Goal: Task Accomplishment & Management: Manage account settings

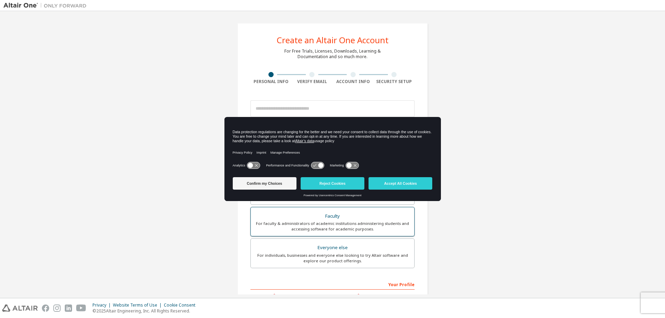
click at [319, 220] on div "Faculty" at bounding box center [332, 217] width 155 height 10
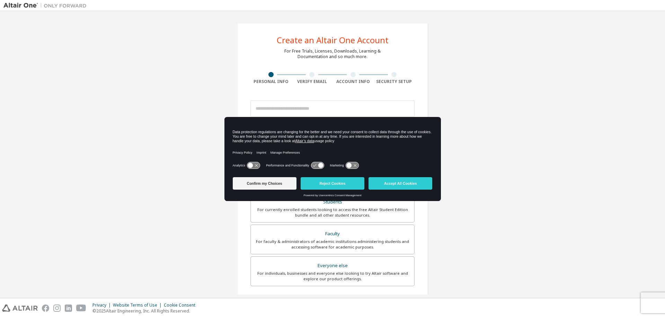
click at [253, 163] on icon at bounding box center [253, 165] width 13 height 7
click at [308, 169] on div "Performance and Functionality" at bounding box center [295, 165] width 58 height 7
click at [313, 166] on icon at bounding box center [317, 165] width 13 height 7
click at [318, 165] on icon at bounding box center [320, 165] width 5 height 5
click at [319, 165] on icon at bounding box center [320, 165] width 5 height 5
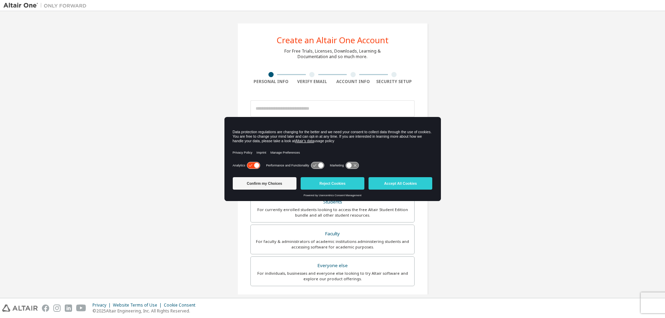
click at [256, 166] on icon at bounding box center [256, 165] width 5 height 5
click at [308, 165] on label "Performance and Functionality" at bounding box center [287, 166] width 43 height 4
click at [316, 165] on icon at bounding box center [317, 165] width 13 height 7
drag, startPoint x: 319, startPoint y: 164, endPoint x: 309, endPoint y: 165, distance: 9.4
click at [311, 165] on icon at bounding box center [318, 165] width 14 height 7
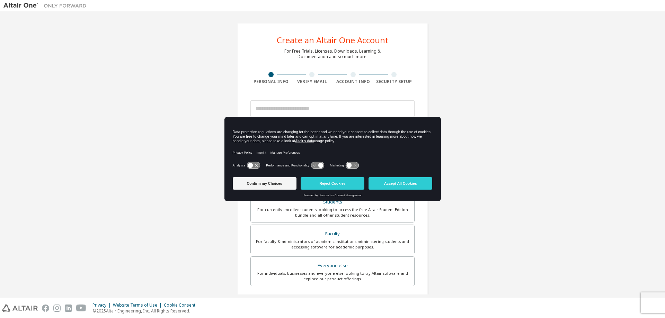
click at [254, 165] on icon at bounding box center [253, 165] width 13 height 7
click at [401, 183] on button "Accept All Cookies" at bounding box center [400, 183] width 64 height 12
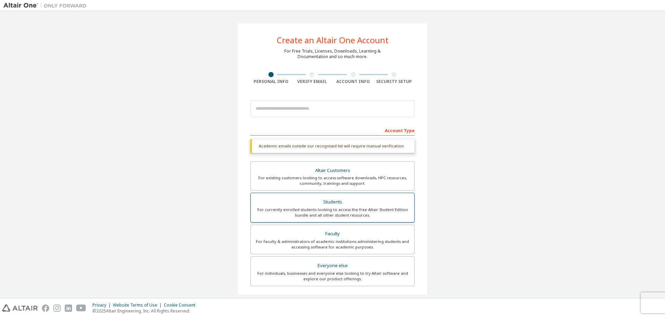
click at [357, 210] on div "For currently enrolled students looking to access the free Altair Student Editi…" at bounding box center [332, 212] width 155 height 11
click at [365, 225] on label "Faculty For faculty & administrators of academic institutions administering stu…" at bounding box center [332, 240] width 164 height 30
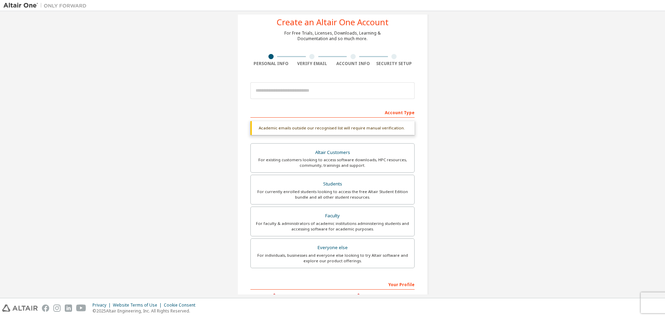
scroll to position [69, 0]
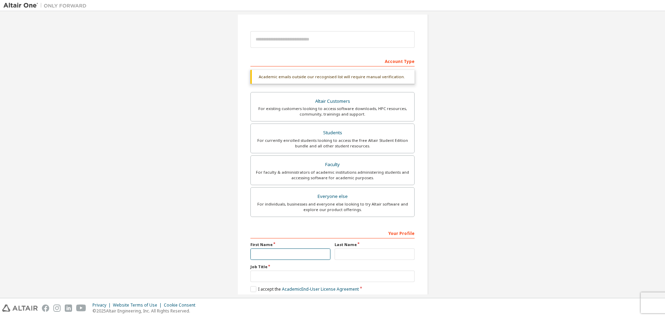
click at [302, 259] on input "text" at bounding box center [290, 254] width 80 height 11
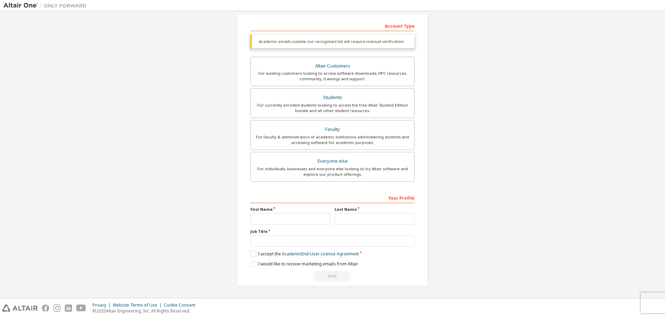
drag, startPoint x: 208, startPoint y: 244, endPoint x: 215, endPoint y: 241, distance: 7.9
click at [208, 244] on div "Create an Altair One Account For Free Trials, Licenses, Downloads, Learning & D…" at bounding box center [332, 102] width 658 height 385
click at [305, 109] on div "For currently enrolled students looking to access the free Altair Student Editi…" at bounding box center [332, 107] width 155 height 11
click at [293, 129] on div "Faculty" at bounding box center [332, 130] width 155 height 10
click at [293, 218] on input "text" at bounding box center [290, 218] width 80 height 11
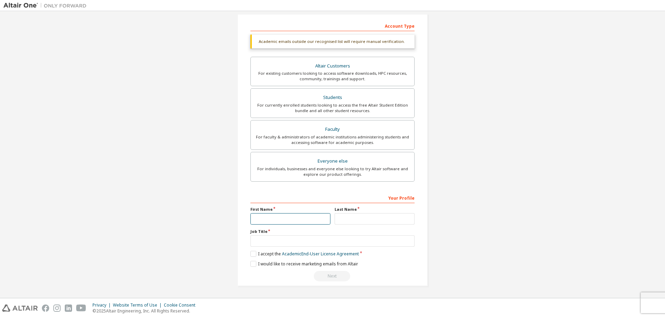
type input "*******"
type input "**********"
type input "********"
click at [301, 240] on input "text" at bounding box center [332, 240] width 164 height 11
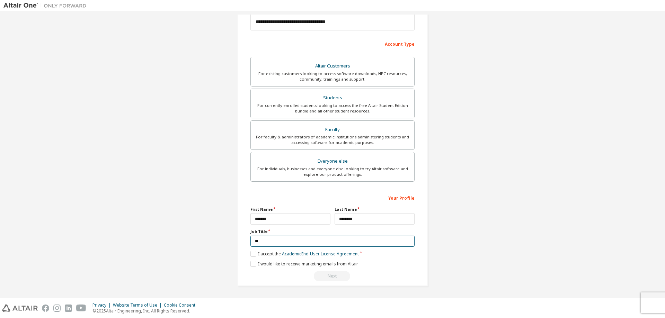
type input "*"
click at [319, 99] on div "Students" at bounding box center [332, 98] width 155 height 10
click at [275, 241] on input "text" at bounding box center [332, 241] width 164 height 11
type input "*"
click at [359, 138] on div "For faculty & administrators of academic institutions administering students an…" at bounding box center [332, 139] width 155 height 11
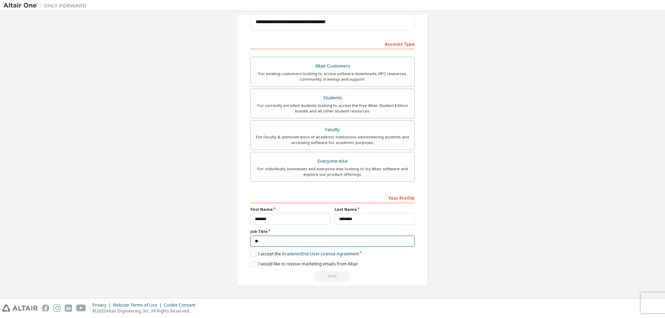
click at [275, 240] on input "**" at bounding box center [332, 241] width 164 height 11
type input "**********"
click at [251, 253] on label "I accept the Academic End-User License Agreement" at bounding box center [304, 254] width 108 height 6
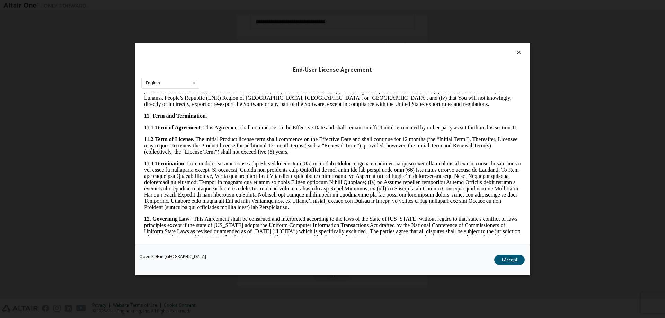
scroll to position [1043, 0]
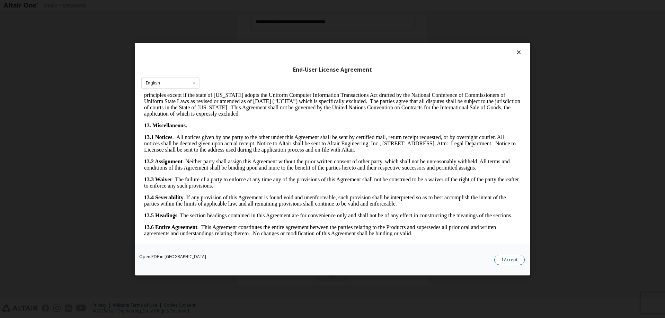
click at [506, 260] on button "I Accept" at bounding box center [509, 259] width 30 height 10
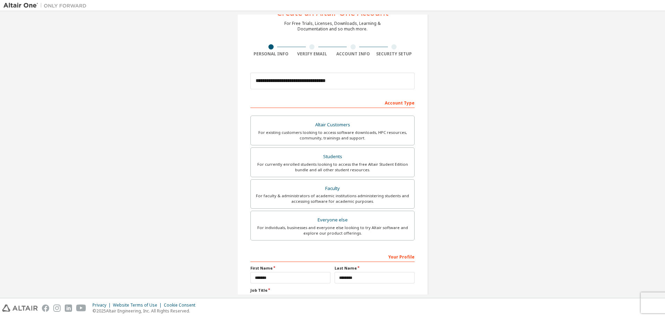
scroll to position [87, 0]
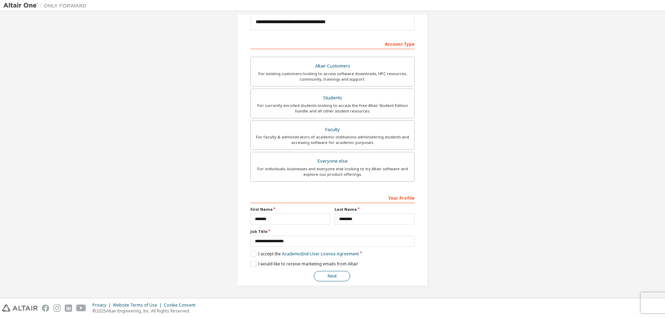
click at [335, 277] on button "Next" at bounding box center [332, 276] width 36 height 10
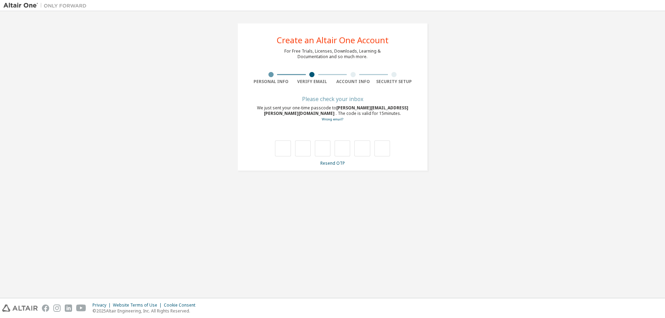
type input "*"
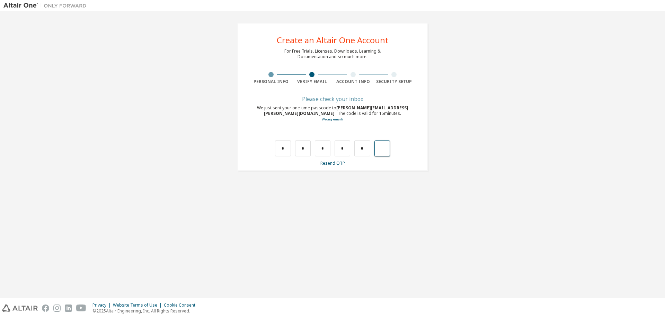
type input "*"
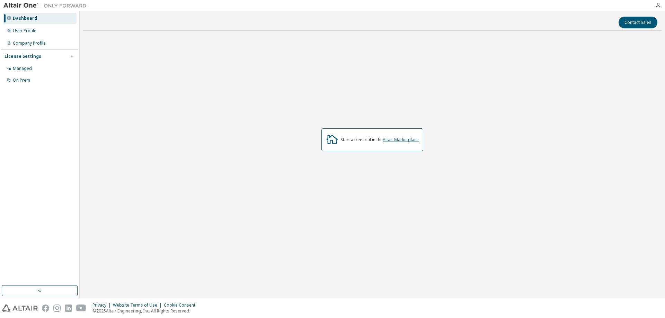
click at [394, 142] on link "Altair Marketplace" at bounding box center [401, 140] width 36 height 6
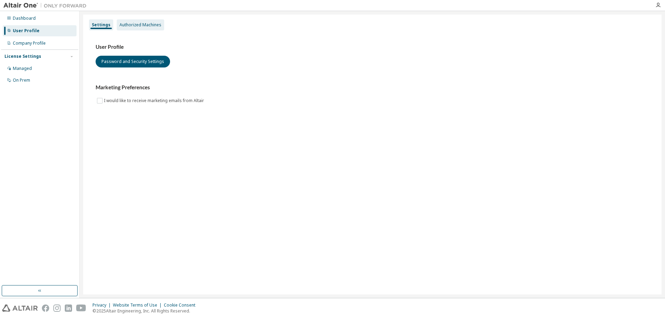
click at [142, 25] on div "Authorized Machines" at bounding box center [140, 25] width 42 height 6
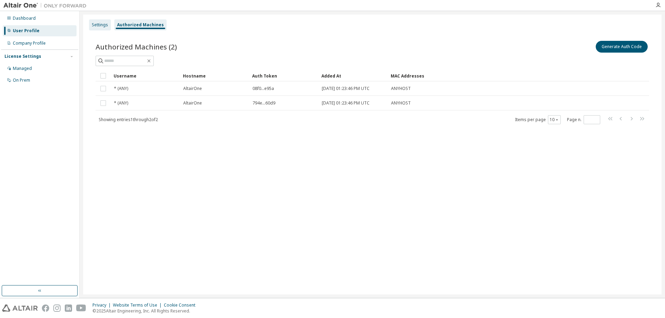
click at [98, 26] on div "Settings" at bounding box center [100, 25] width 16 height 6
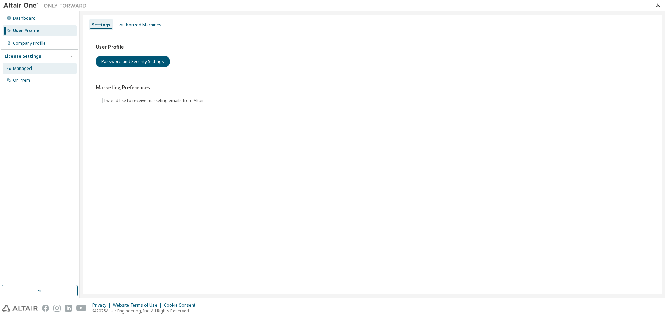
click at [34, 72] on div "Managed" at bounding box center [40, 68] width 74 height 11
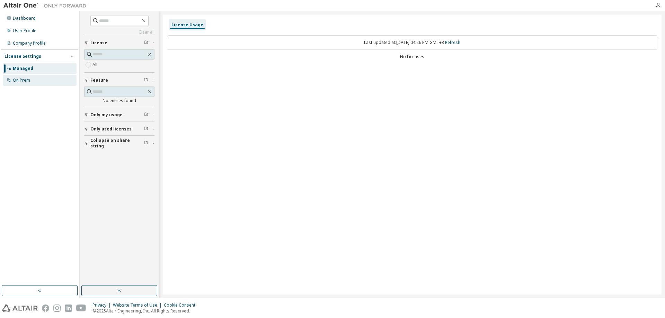
click at [28, 75] on div "On Prem" at bounding box center [40, 80] width 74 height 11
